Goal: Check status: Check status

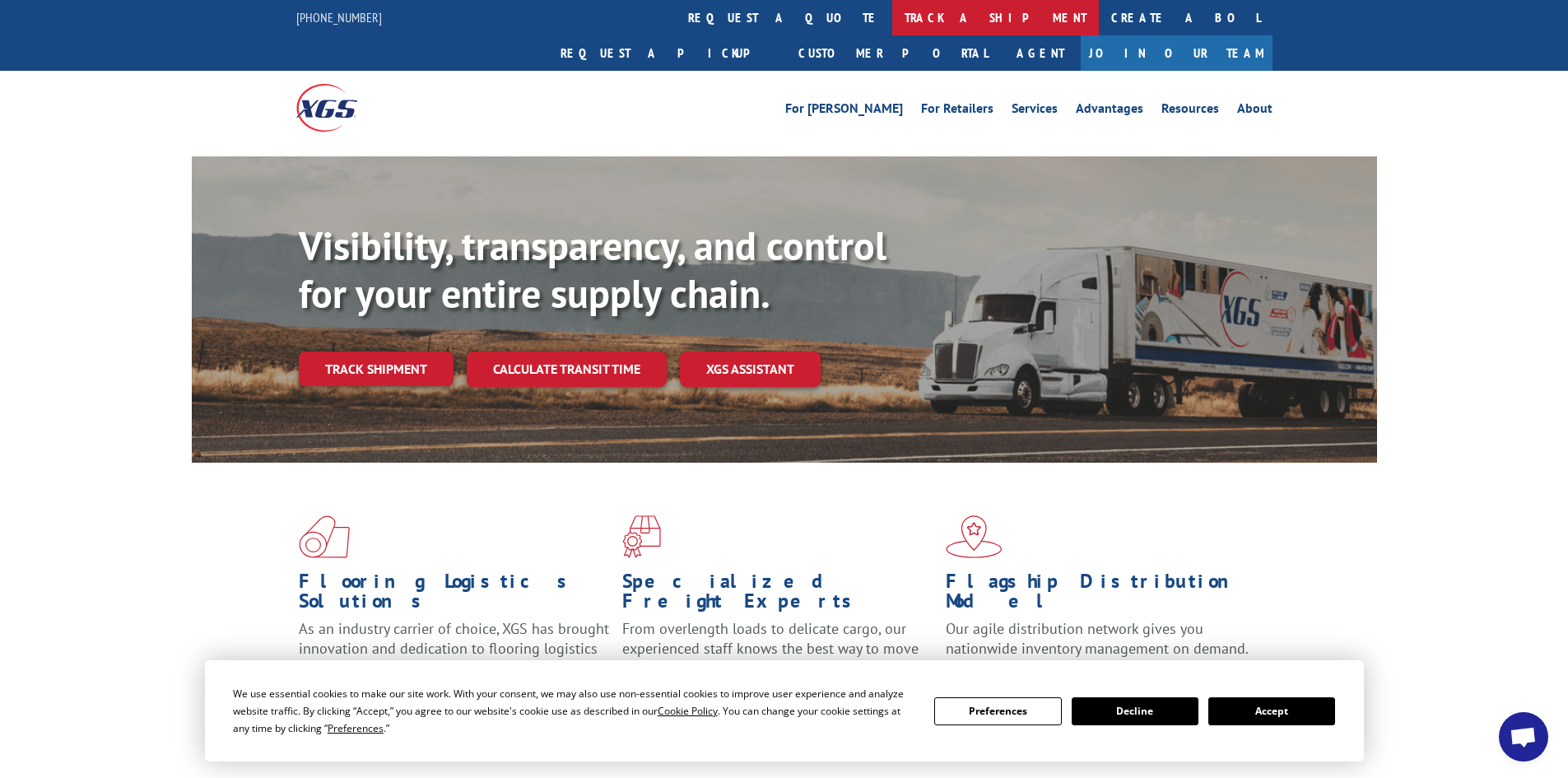
click at [893, 19] on link "track a shipment" at bounding box center [996, 18] width 206 height 36
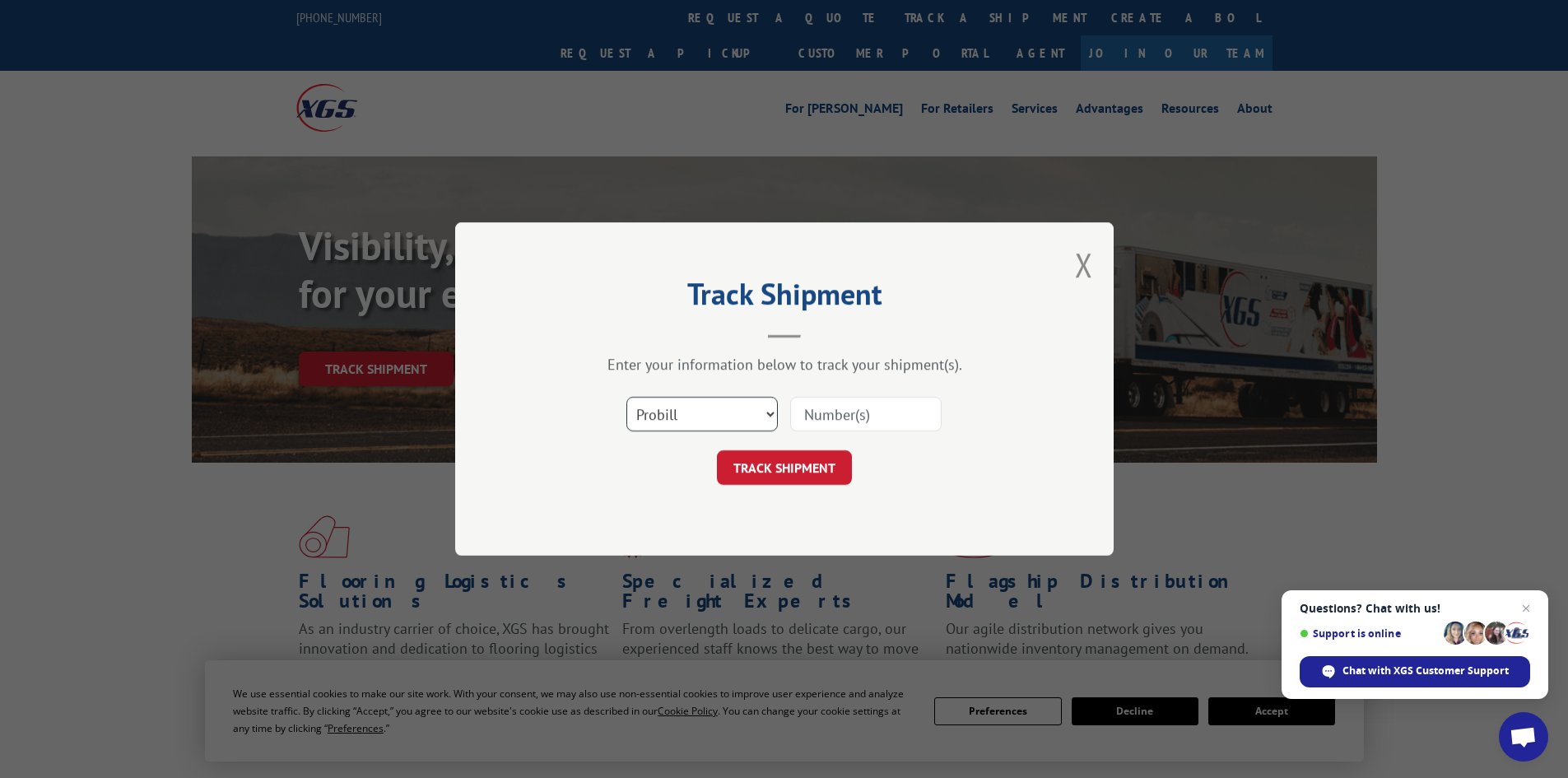
click at [709, 418] on select "Select category... Probill BOL PO" at bounding box center [702, 414] width 151 height 35
select select "bol"
click at [626, 397] on select "Select category... Probill BOL PO" at bounding box center [702, 414] width 151 height 35
click at [847, 415] on input at bounding box center [866, 414] width 151 height 35
paste input "7080093"
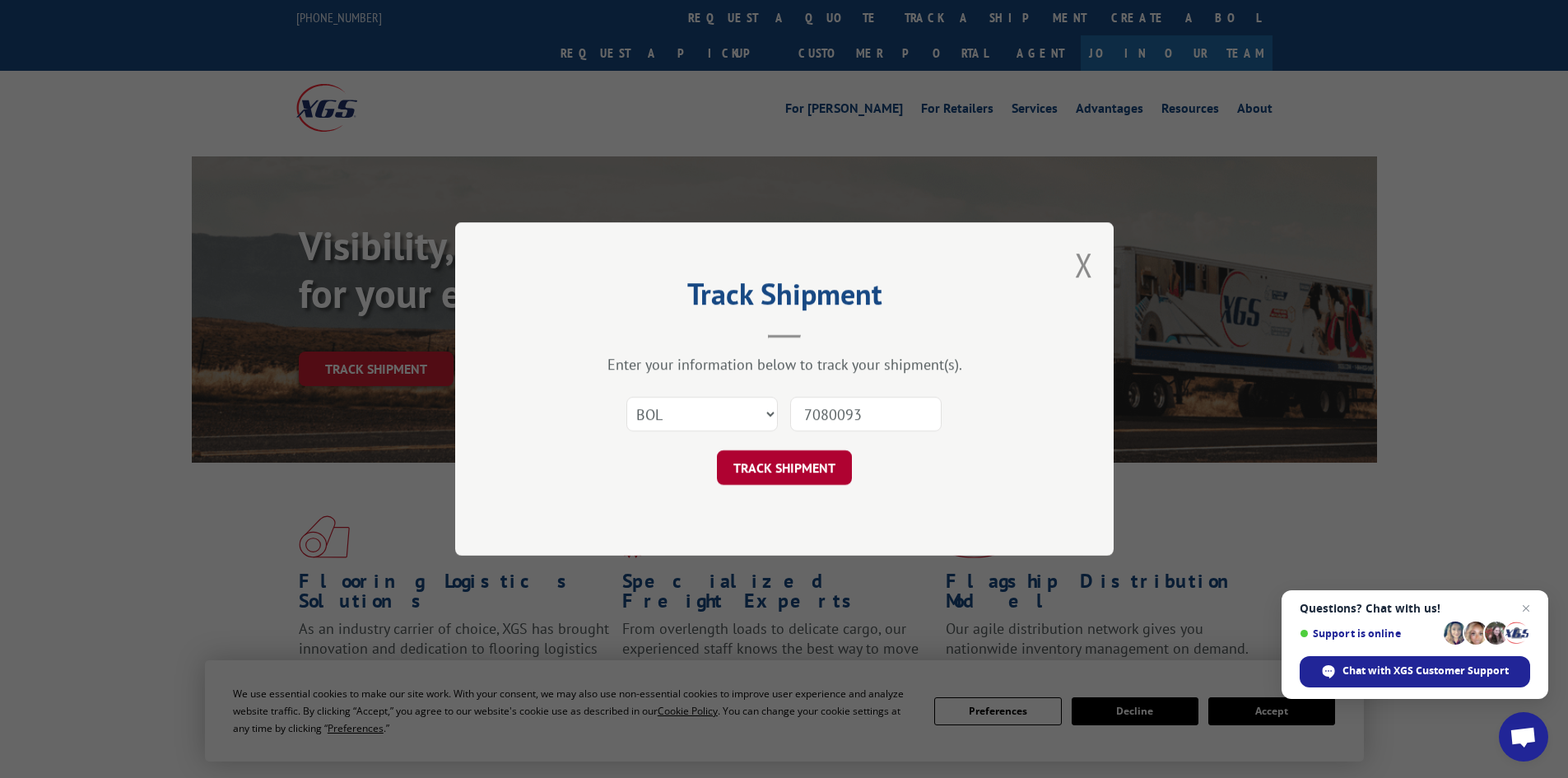
type input "7080093"
click at [789, 463] on button "TRACK SHIPMENT" at bounding box center [784, 468] width 135 height 35
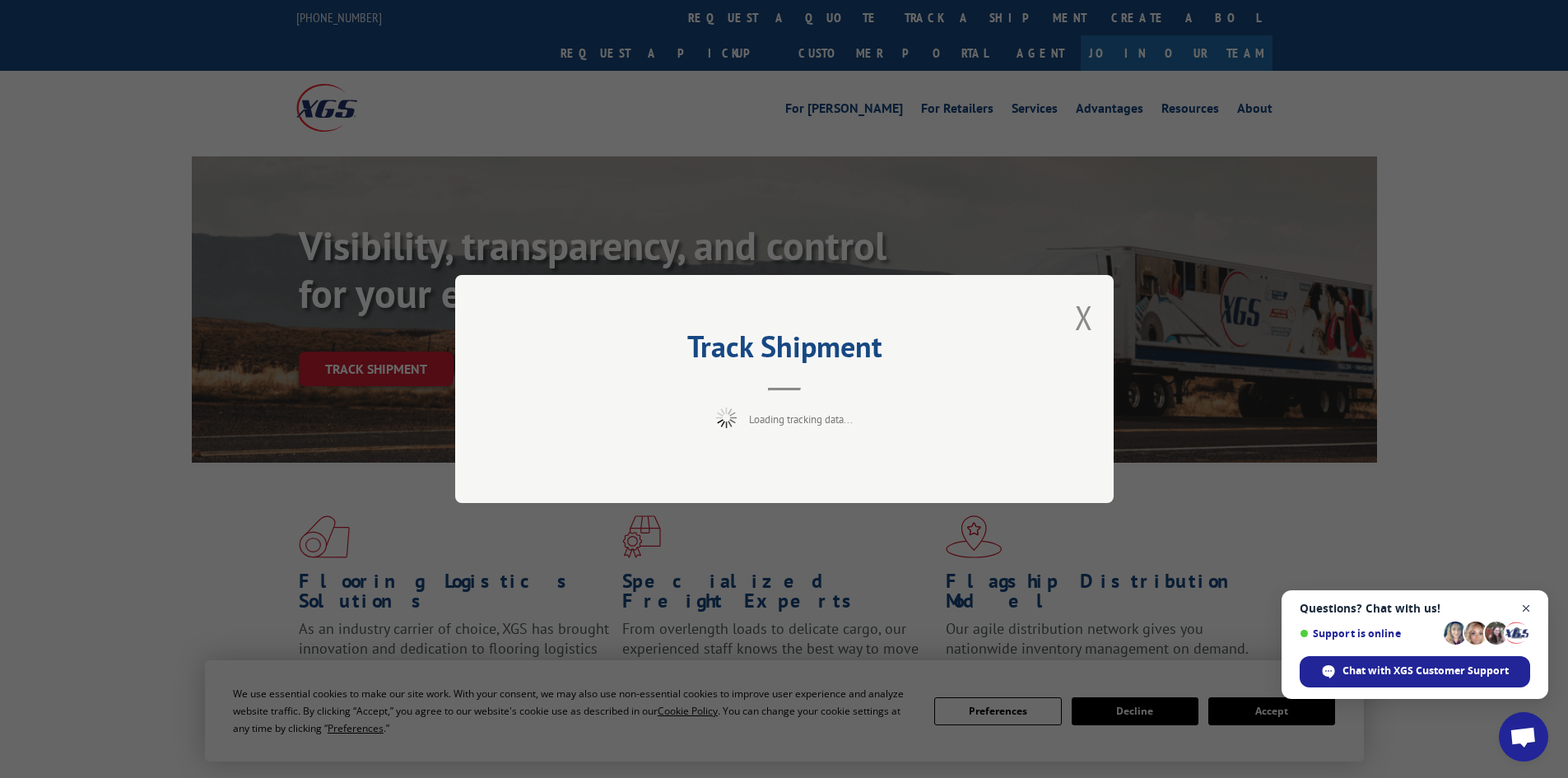
click at [1529, 607] on span "Close chat" at bounding box center [1527, 609] width 20 height 20
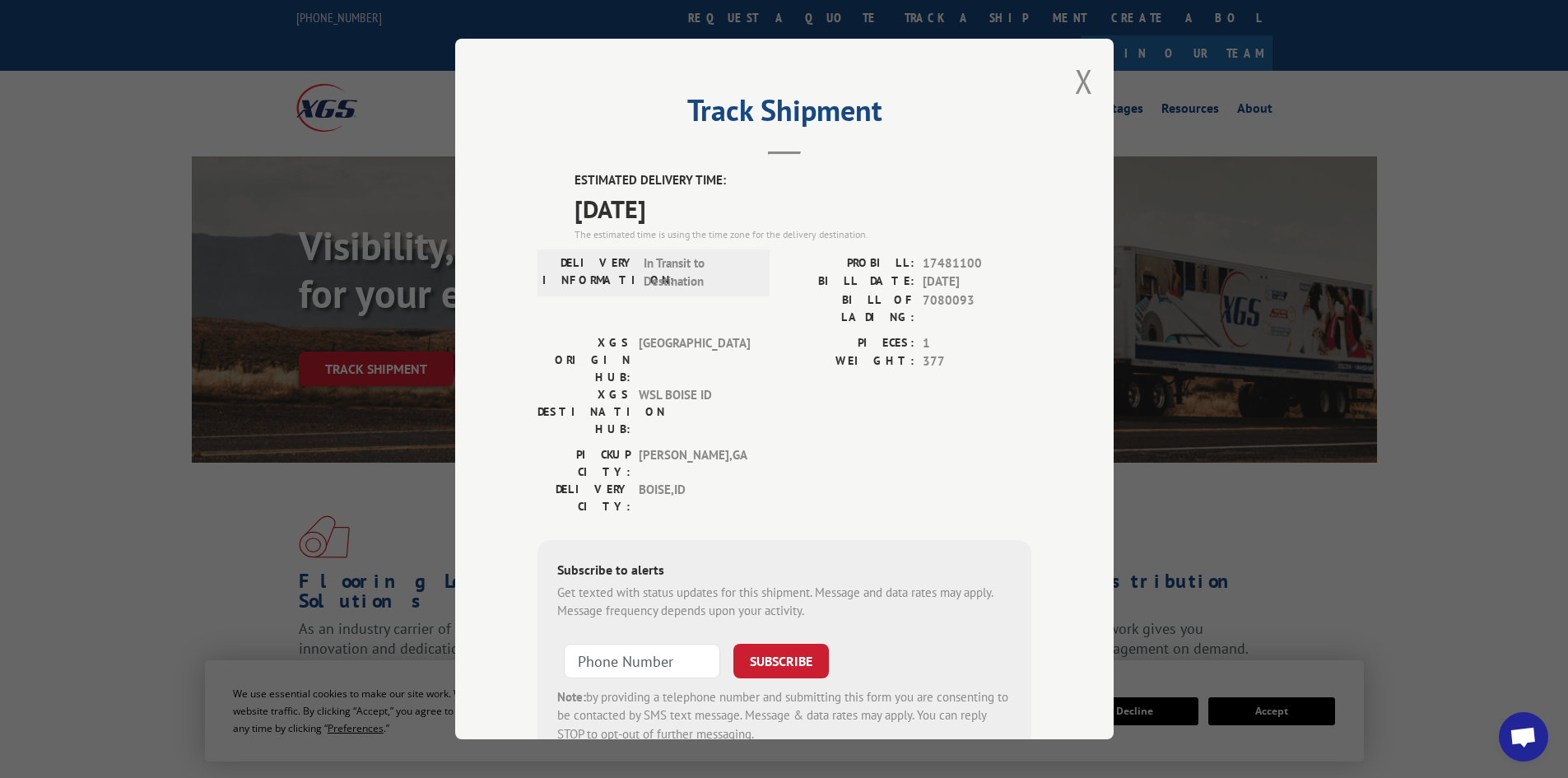
drag, startPoint x: 555, startPoint y: 182, endPoint x: 733, endPoint y: 211, distance: 180.3
click at [733, 211] on div "ESTIMATED DELIVERY TIME: [DATE] The estimated time is using the time zone for t…" at bounding box center [784, 468] width 494 height 592
copy div "ESTIMATED DELIVERY TIME: [DATE]"
